Goal: Task Accomplishment & Management: Use online tool/utility

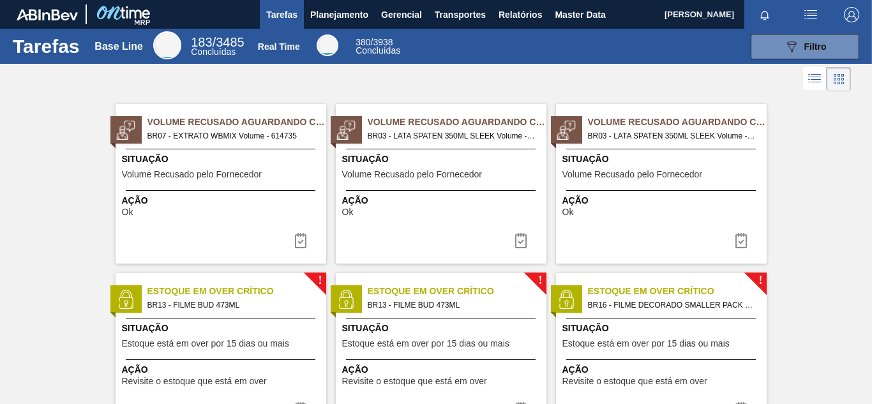
click at [844, 17] on img "button" at bounding box center [851, 14] width 15 height 15
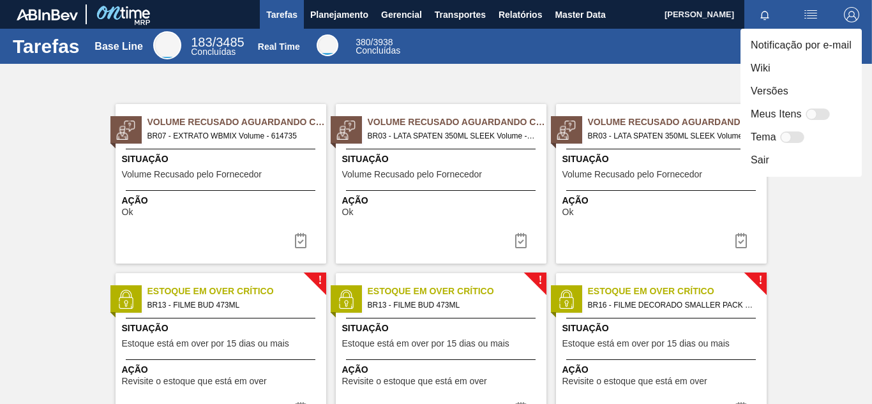
click at [816, 90] on li "Versões" at bounding box center [800, 91] width 121 height 23
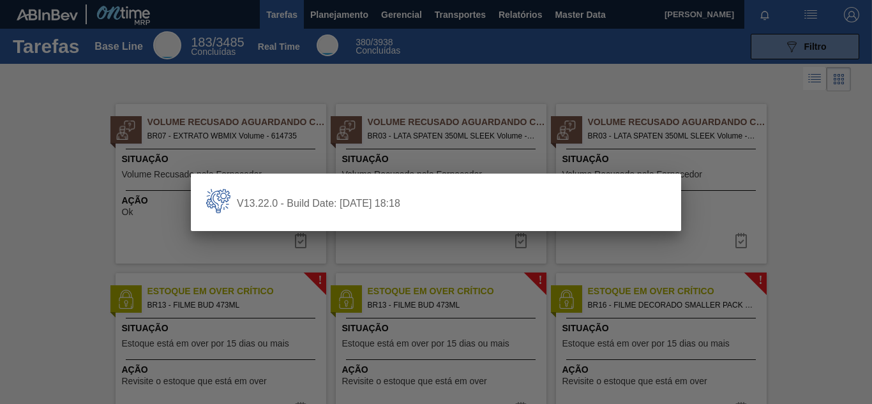
click at [497, 74] on div at bounding box center [436, 202] width 872 height 404
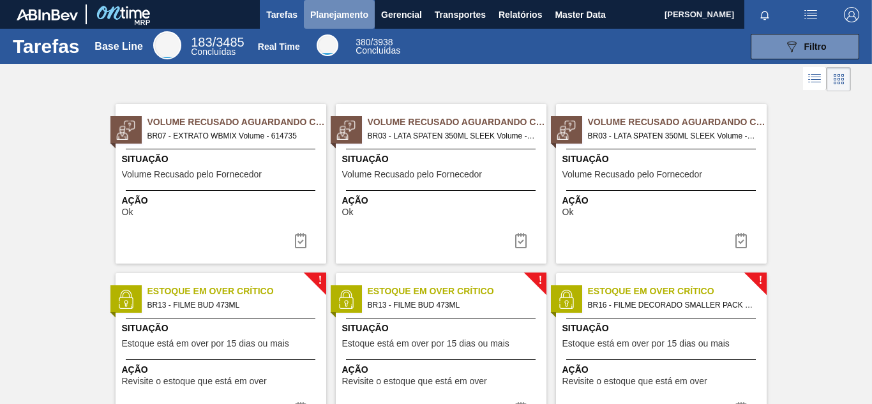
click at [355, 19] on span "Planejamento" at bounding box center [339, 14] width 58 height 15
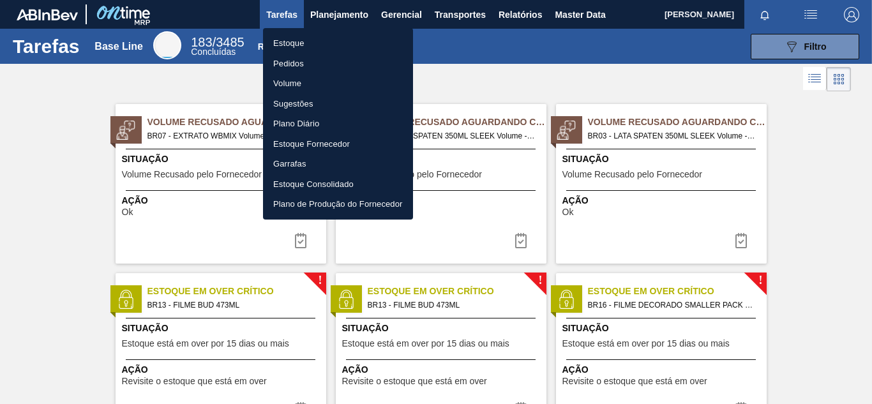
click at [329, 66] on li "Pedidos" at bounding box center [338, 64] width 150 height 20
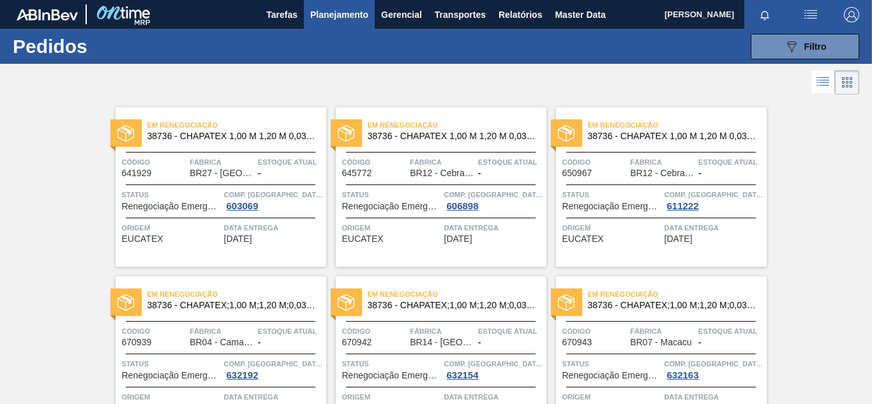
click at [139, 162] on span "Código" at bounding box center [154, 162] width 65 height 13
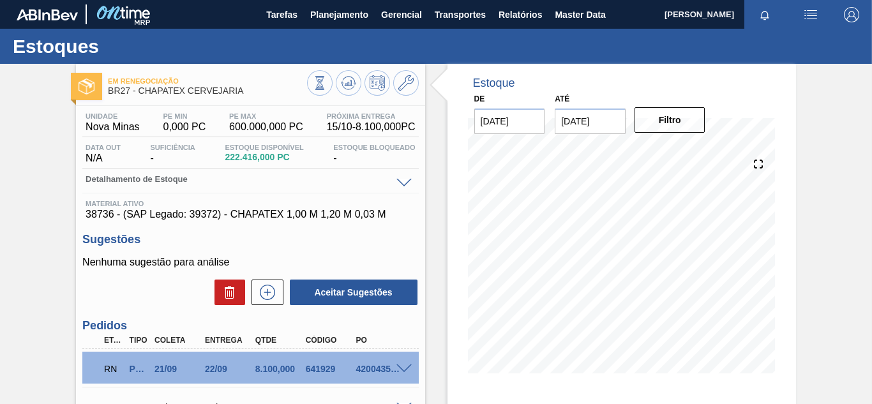
scroll to position [279, 0]
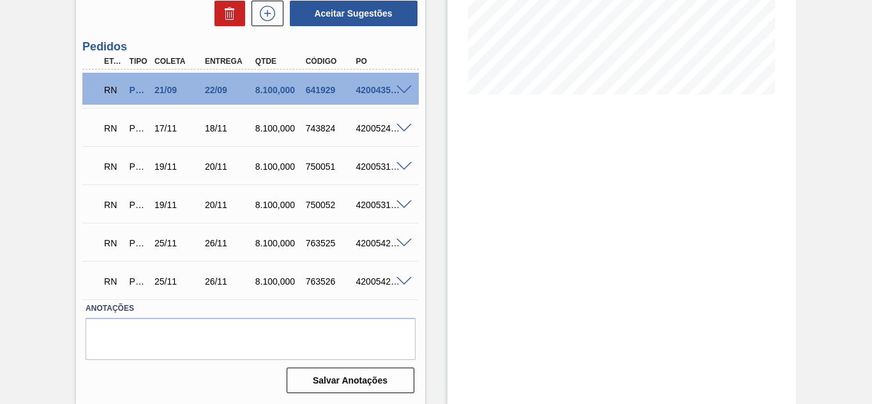
click at [402, 241] on span at bounding box center [403, 244] width 15 height 10
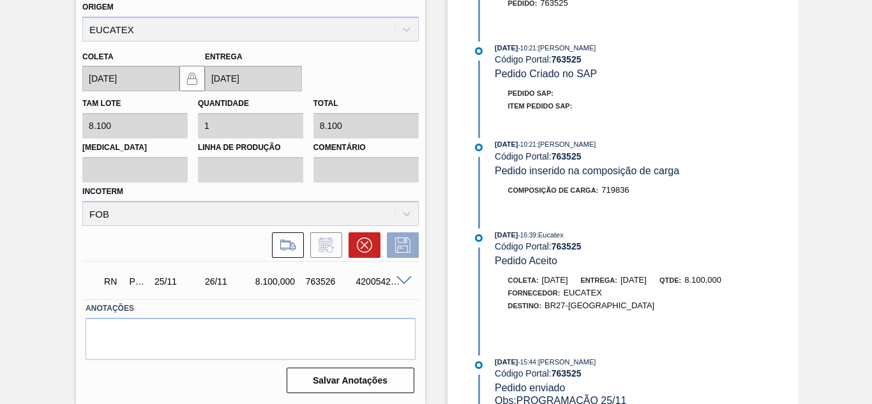
scroll to position [0, 0]
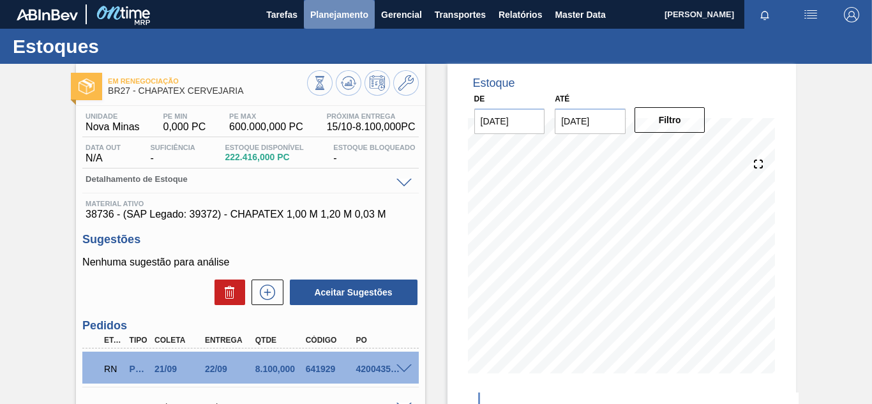
click at [346, 6] on button "Planejamento" at bounding box center [339, 14] width 71 height 29
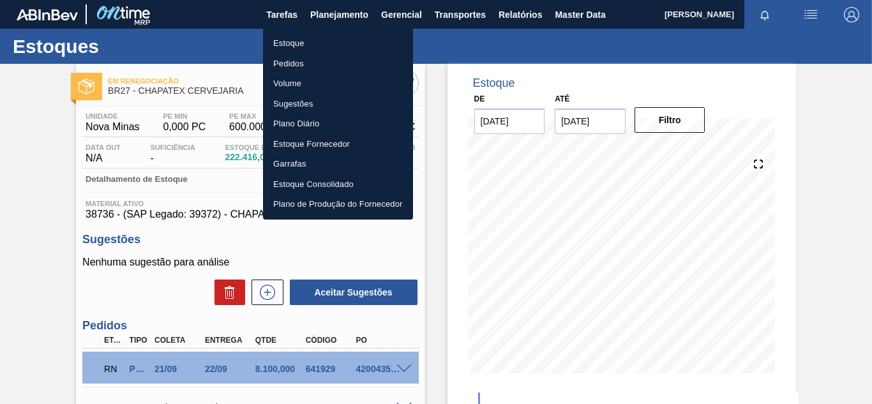
click at [344, 38] on li "Estoque" at bounding box center [338, 43] width 150 height 20
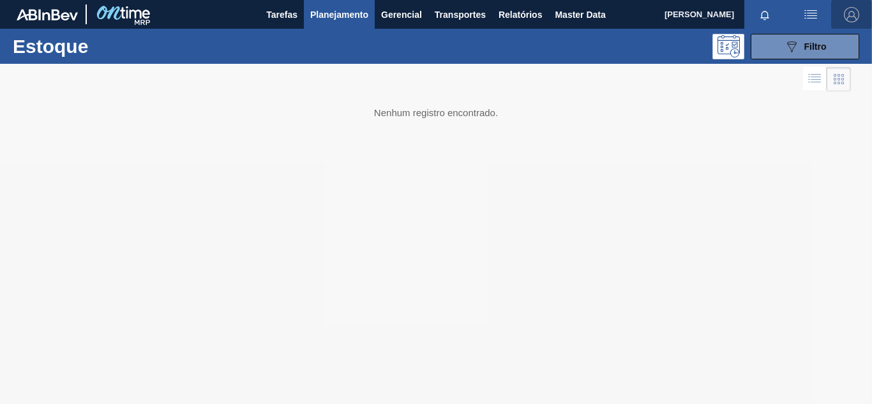
click at [858, 17] on img "button" at bounding box center [851, 14] width 15 height 15
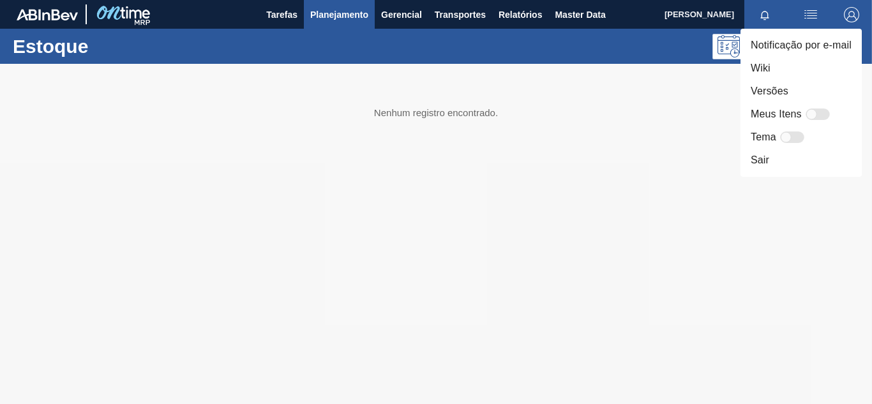
click at [809, 80] on li "Versões" at bounding box center [800, 91] width 121 height 23
